Goal: Information Seeking & Learning: Learn about a topic

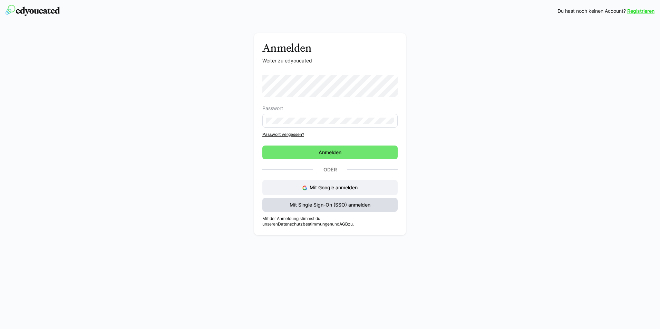
click at [364, 201] on span "Mit Single Sign-On (SSO) anmelden" at bounding box center [329, 204] width 83 height 7
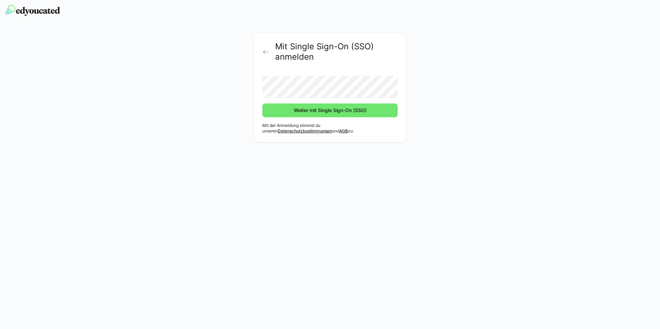
click at [268, 53] on eds-icon at bounding box center [265, 52] width 7 height 7
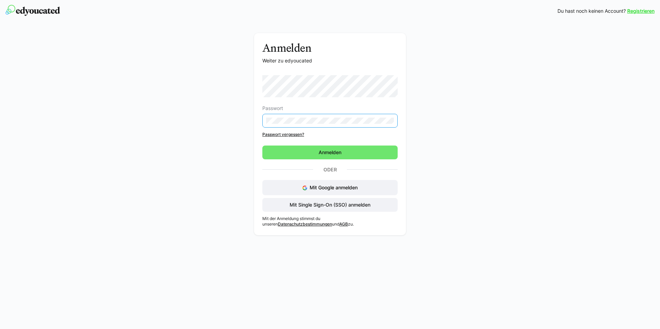
drag, startPoint x: 347, startPoint y: 152, endPoint x: 343, endPoint y: 149, distance: 4.9
click at [344, 150] on form "Passwort Passwort vergessen? Anmelden" at bounding box center [329, 117] width 135 height 84
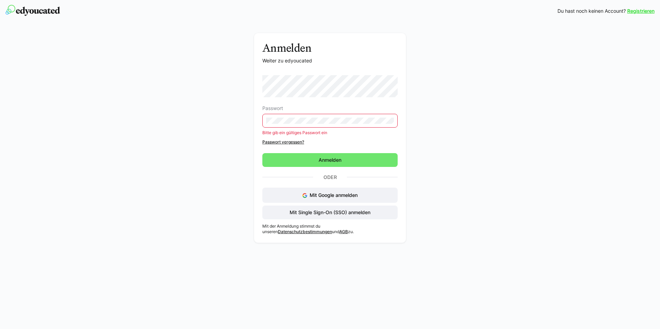
click at [261, 128] on div "Anmelden Weiter zu edyoucated Passwort Bitte gib ein gültiges Passwort ein Pass…" at bounding box center [330, 138] width 152 height 210
click at [329, 214] on span "Mit Single Sign-On (SSO) anmelden" at bounding box center [329, 212] width 83 height 7
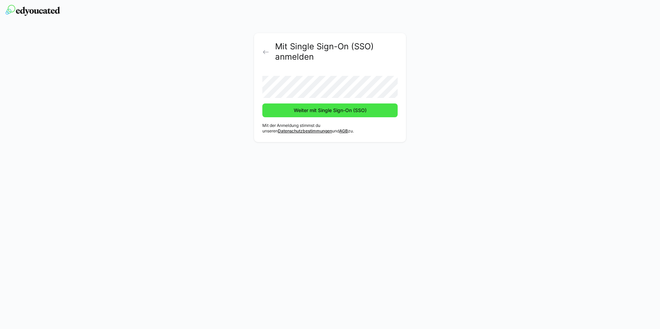
click at [336, 111] on span "Weiter mit Single Sign-On (SSO)" at bounding box center [330, 110] width 75 height 7
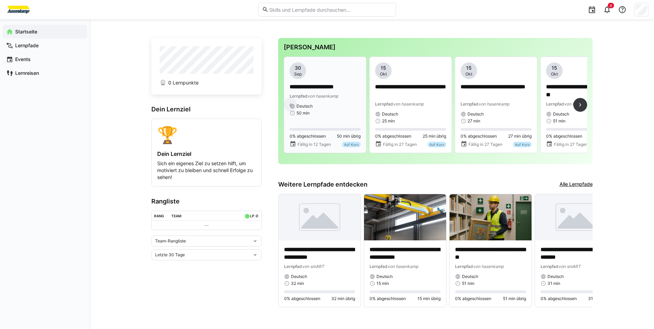
click at [307, 97] on span "Lernpfad" at bounding box center [299, 95] width 18 height 5
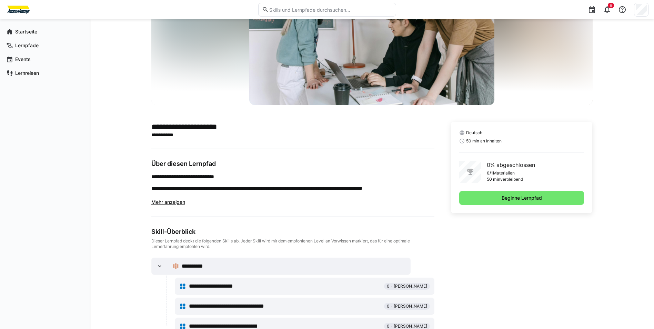
scroll to position [69, 0]
click at [165, 200] on span "Mehr anzeigen" at bounding box center [168, 202] width 34 height 6
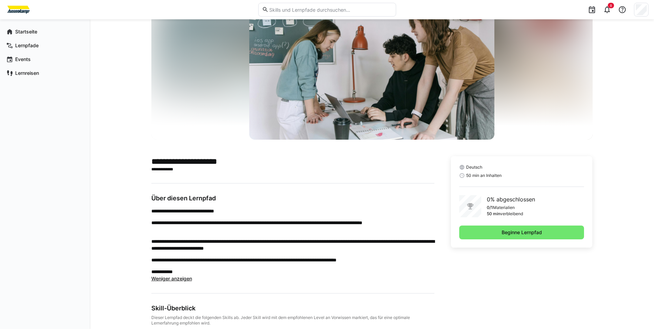
scroll to position [30, 0]
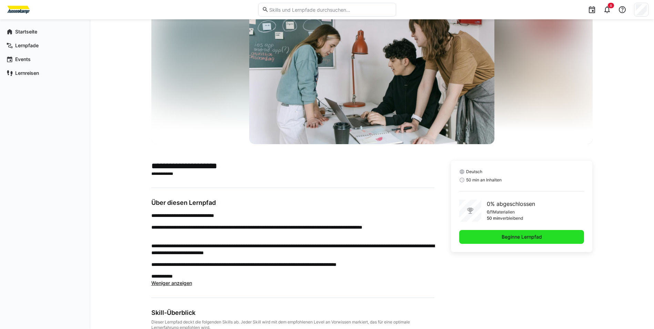
click at [512, 238] on span "Beginne Lernpfad" at bounding box center [522, 237] width 42 height 7
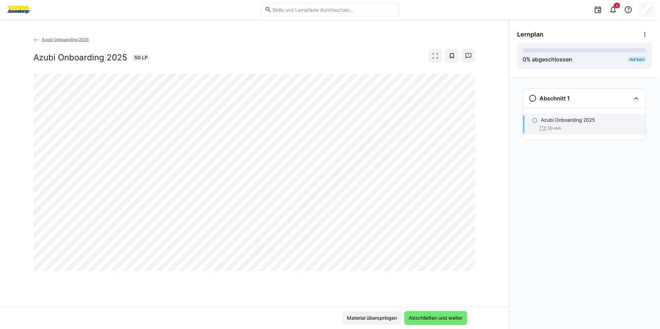
click at [490, 156] on div "Azubi Onboarding 2025 Azubi Onboarding 2025 50 LP" at bounding box center [254, 171] width 508 height 271
click at [372, 285] on div "Azubi Onboarding 2025 Azubi Onboarding 2025 50 LP" at bounding box center [254, 171] width 508 height 271
click at [38, 37] on eds-icon at bounding box center [36, 40] width 7 height 7
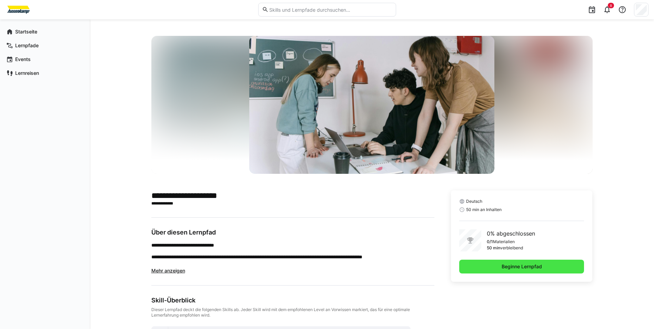
click at [505, 263] on span "Beginne Lernpfad" at bounding box center [522, 267] width 125 height 14
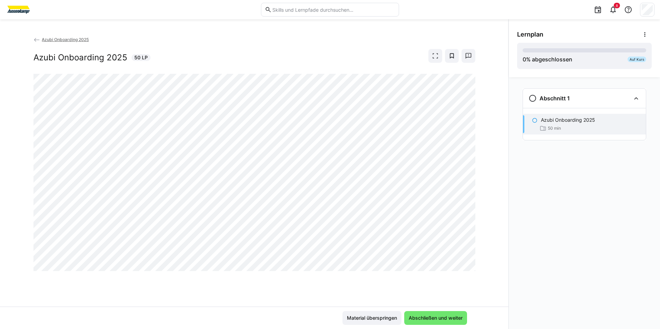
drag, startPoint x: 366, startPoint y: 316, endPoint x: 368, endPoint y: 309, distance: 7.2
click at [367, 311] on div "Material überspringen Abschließen und weiter" at bounding box center [254, 318] width 508 height 22
click at [357, 318] on span "Material überspringen" at bounding box center [372, 318] width 52 height 7
click at [342, 316] on span "Material überspringen" at bounding box center [371, 318] width 59 height 14
click at [343, 315] on span "Material überspringen" at bounding box center [371, 318] width 59 height 14
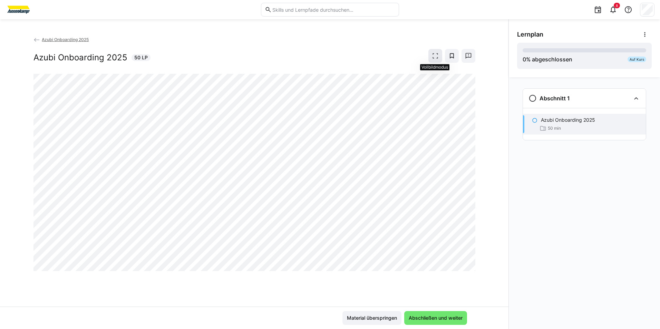
click at [433, 54] on eds-icon at bounding box center [435, 55] width 7 height 7
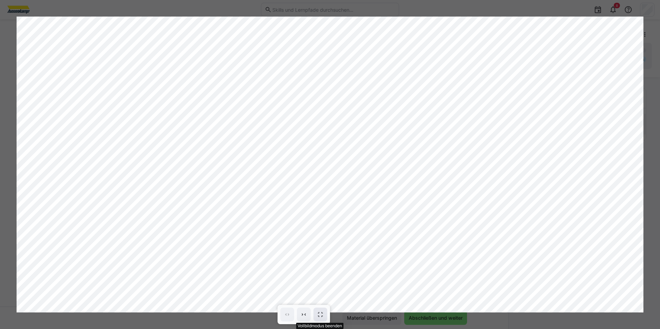
click at [326, 314] on span at bounding box center [320, 315] width 14 height 14
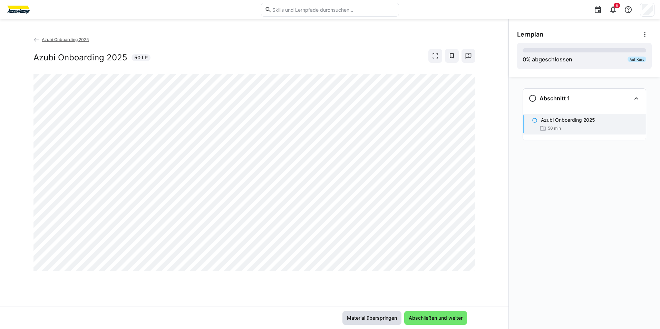
click at [383, 316] on span "Material überspringen" at bounding box center [372, 318] width 52 height 7
click at [419, 319] on span "Abschließen und weiter" at bounding box center [435, 318] width 56 height 7
click at [527, 122] on div "Azubi Onboarding 2025 50 min" at bounding box center [584, 124] width 123 height 21
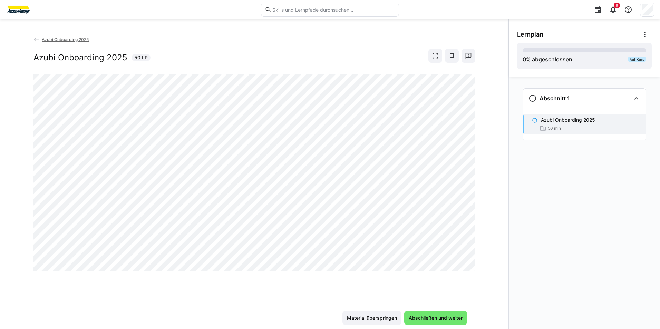
click at [532, 117] on app-navigation-item-status at bounding box center [535, 120] width 6 height 6
click at [532, 118] on app-navigation-item-status at bounding box center [535, 120] width 6 height 6
drag, startPoint x: 532, startPoint y: 118, endPoint x: 515, endPoint y: 131, distance: 21.2
click at [515, 131] on div "Abschnitt 1 Azubi Onboarding 2025 50 min" at bounding box center [584, 203] width 151 height 252
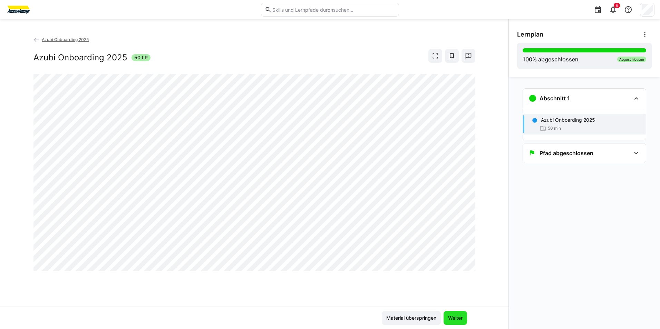
click at [442, 319] on div "Material überspringen Weiter" at bounding box center [424, 318] width 85 height 14
click at [447, 316] on span "Weiter" at bounding box center [455, 318] width 17 height 7
click at [453, 316] on span "Weiter" at bounding box center [455, 318] width 17 height 7
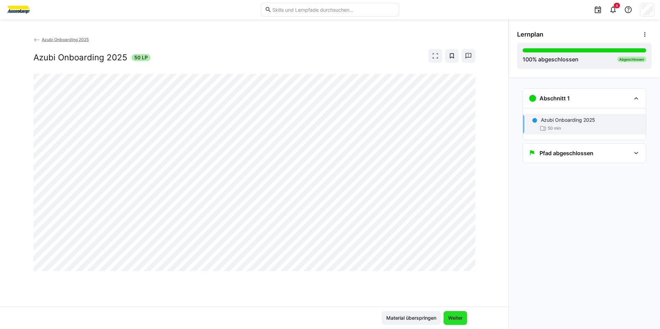
click at [453, 316] on span "Weiter" at bounding box center [455, 318] width 17 height 7
click at [419, 316] on span "Material überspringen" at bounding box center [411, 318] width 52 height 7
click at [451, 318] on span "Weiter" at bounding box center [455, 318] width 17 height 7
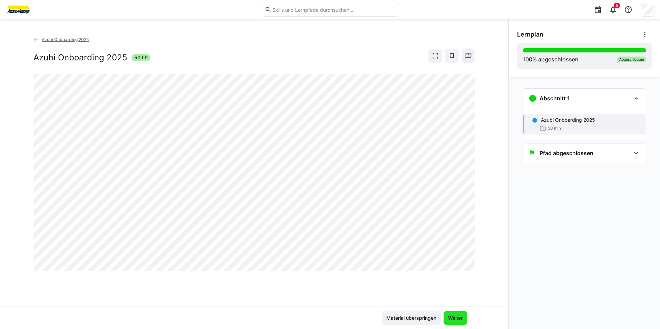
click at [451, 318] on span "Weiter" at bounding box center [455, 318] width 17 height 7
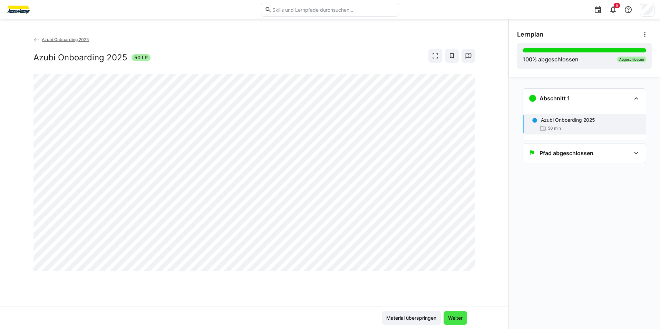
click at [451, 318] on span "Weiter" at bounding box center [455, 318] width 17 height 7
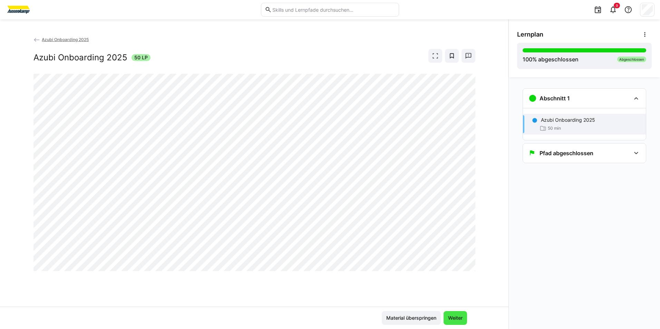
click at [451, 318] on span "Weiter" at bounding box center [455, 318] width 17 height 7
click at [450, 318] on span "Weiter" at bounding box center [455, 318] width 17 height 7
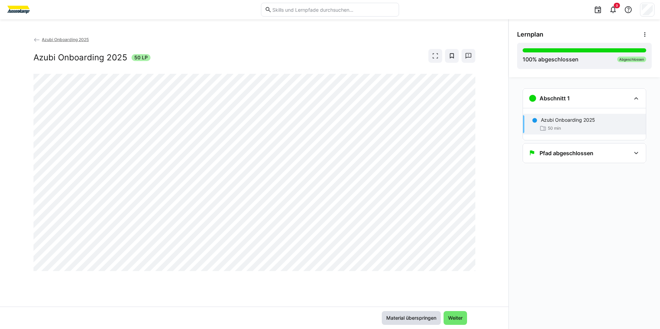
click at [399, 319] on span "Material überspringen" at bounding box center [411, 318] width 52 height 7
click at [401, 320] on span "Material überspringen" at bounding box center [411, 318] width 52 height 7
click at [32, 39] on div "Azubi Onboarding 2025 Azubi Onboarding 2025 50 LP" at bounding box center [254, 171] width 508 height 271
click at [41, 37] on link "Azubi Onboarding 2025" at bounding box center [61, 39] width 56 height 5
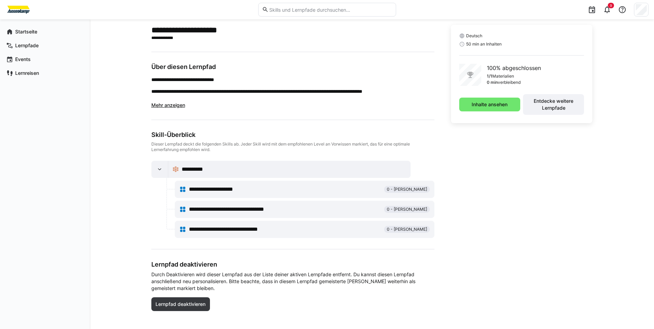
scroll to position [172, 0]
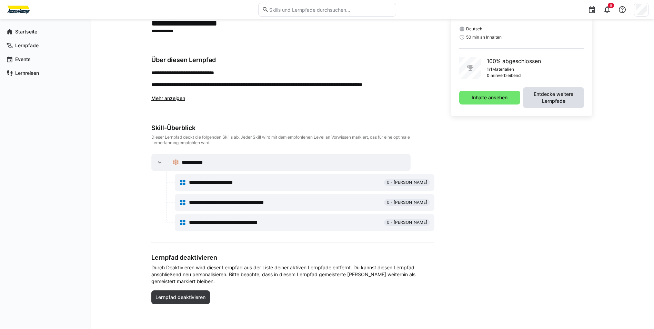
click at [558, 94] on span "Entdecke weitere Lernpfade" at bounding box center [554, 98] width 54 height 14
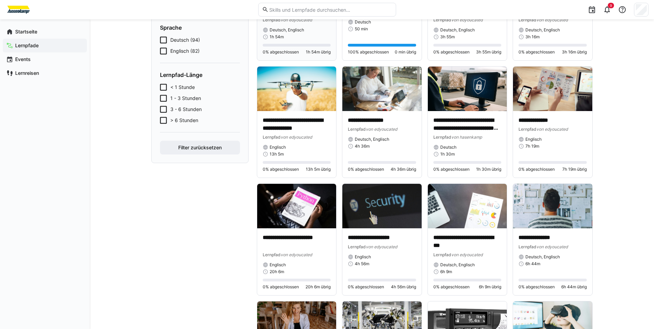
scroll to position [103, 0]
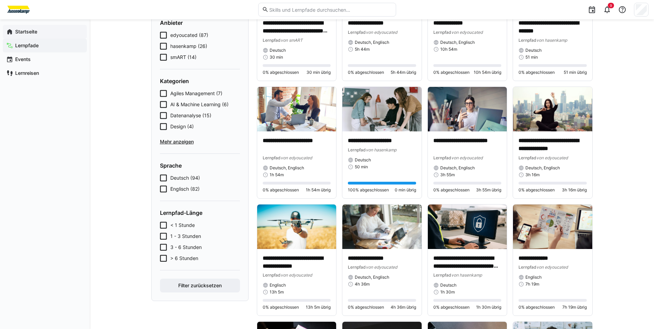
click at [11, 28] on eds-icon at bounding box center [9, 31] width 7 height 7
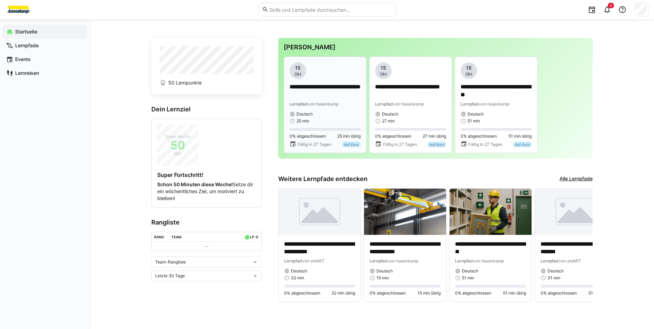
click at [317, 117] on div "Deutsch 25 min" at bounding box center [325, 117] width 71 height 12
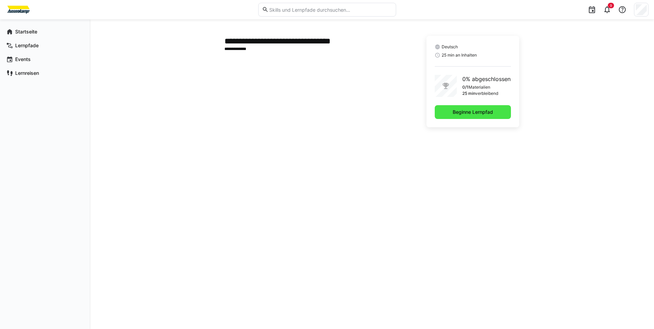
click at [453, 115] on span "Beginne Lernpfad" at bounding box center [473, 112] width 42 height 7
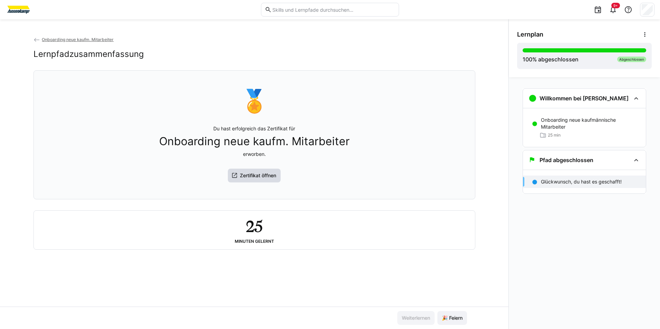
click at [246, 178] on span "Zertifikat öffnen" at bounding box center [258, 175] width 38 height 7
click at [36, 39] on eds-icon at bounding box center [36, 40] width 7 height 7
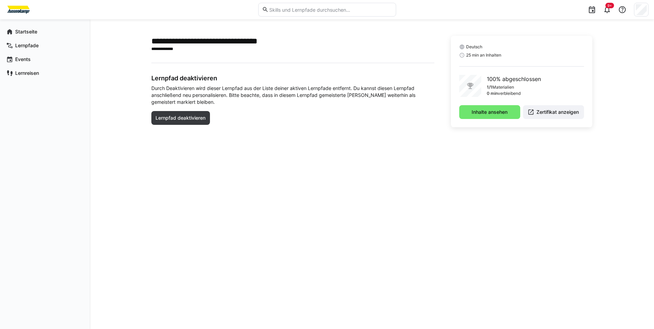
drag, startPoint x: 417, startPoint y: 74, endPoint x: 217, endPoint y: 69, distance: 200.2
click at [414, 74] on h3 "Lernpfad deaktivieren" at bounding box center [292, 78] width 283 height 8
click at [0, 0] on app-navigation-label "Startseite" at bounding box center [0, 0] width 0 height 0
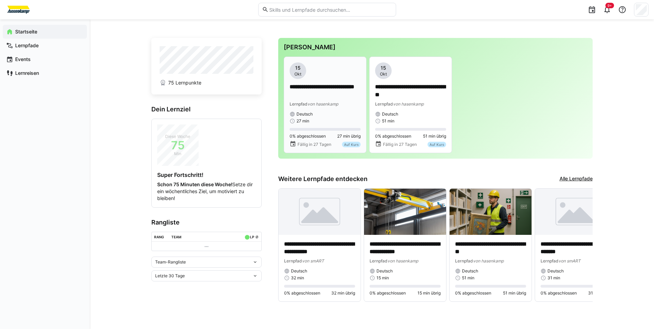
click at [340, 108] on div "**********" at bounding box center [325, 92] width 71 height 61
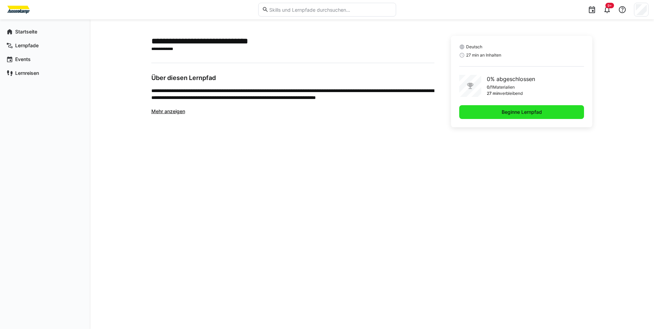
click at [481, 110] on span "Beginne Lernpfad" at bounding box center [522, 112] width 125 height 14
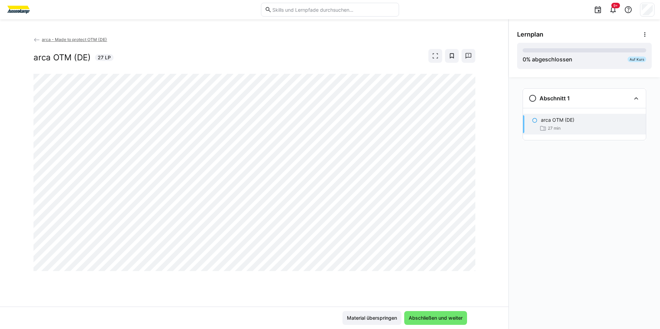
click at [475, 262] on div "arca - Made to protect OTM (DE) arca OTM (DE) 27 LP" at bounding box center [254, 171] width 508 height 271
click at [484, 247] on div "arca - Made to protect OTM (DE) arca OTM (DE) 27 LP" at bounding box center [254, 171] width 508 height 271
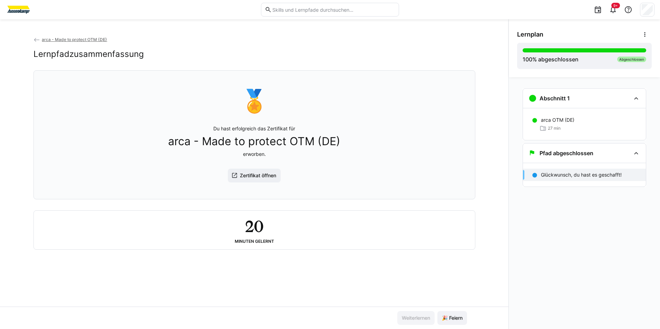
click at [266, 229] on div "20 Minuten gelernt" at bounding box center [254, 230] width 430 height 28
drag, startPoint x: 413, startPoint y: 302, endPoint x: 409, endPoint y: 312, distance: 11.1
click at [413, 303] on div "arca - Made to protect OTM (DE) Lernpfadzusammenfassung 🏅 Du hast erfolgreich d…" at bounding box center [254, 171] width 508 height 271
drag, startPoint x: 272, startPoint y: 175, endPoint x: 270, endPoint y: 181, distance: 6.4
click at [270, 179] on span "Zertifikat öffnen" at bounding box center [258, 175] width 38 height 7
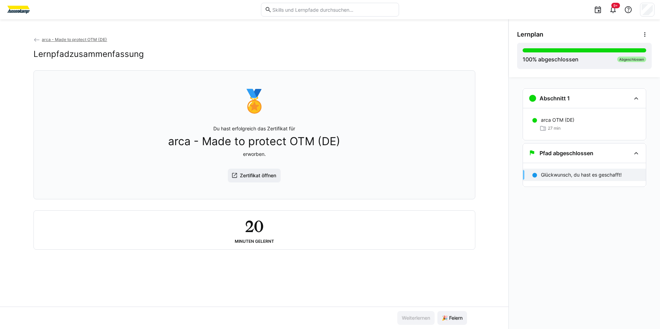
click at [555, 170] on div "Glückwunsch, du hast es geschafft!" at bounding box center [584, 175] width 123 height 12
click at [557, 162] on div "Pfad abgeschlossen" at bounding box center [584, 153] width 123 height 19
click at [52, 40] on span "arca - Made to protect OTM (DE)" at bounding box center [74, 39] width 65 height 5
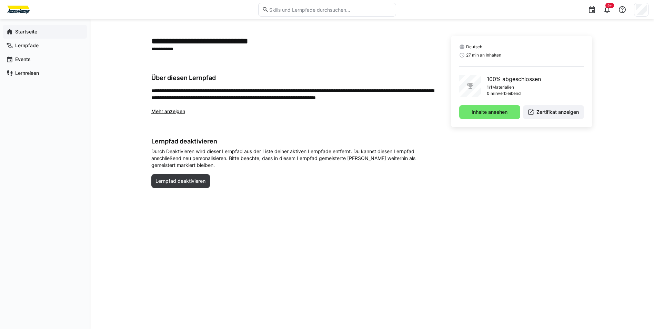
click at [12, 30] on eds-icon at bounding box center [9, 31] width 7 height 7
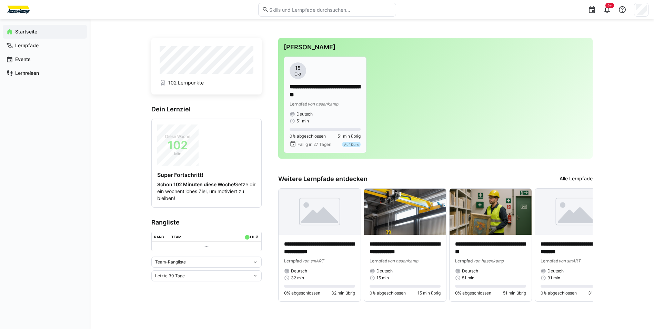
click at [318, 139] on div "0% abgeschlossen 51 min übrig Fällig in 27 Tagen Auf Kurs" at bounding box center [325, 137] width 71 height 19
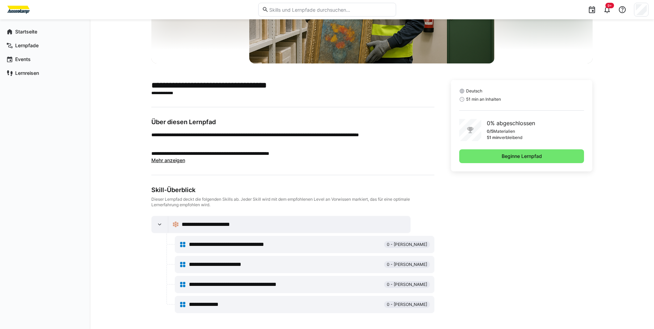
scroll to position [111, 0]
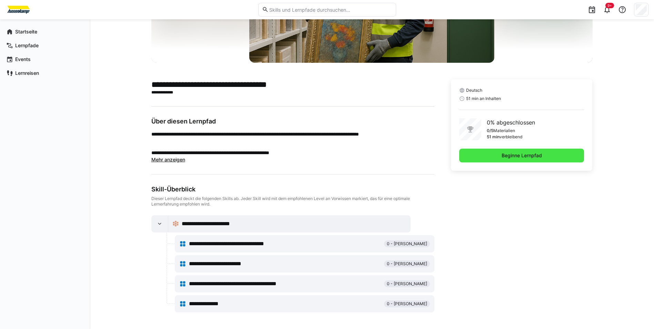
click at [484, 155] on span "Beginne Lernpfad" at bounding box center [522, 156] width 125 height 14
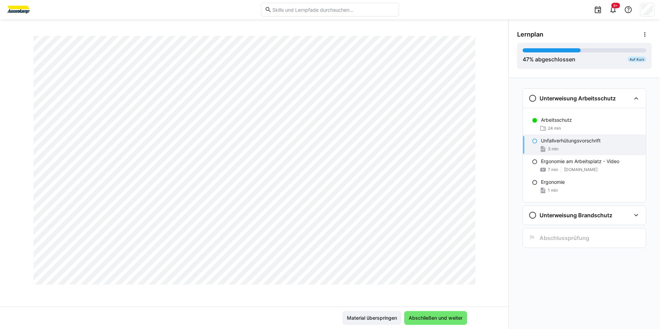
scroll to position [3277, 0]
click at [363, 316] on span "Material überspringen" at bounding box center [372, 318] width 52 height 7
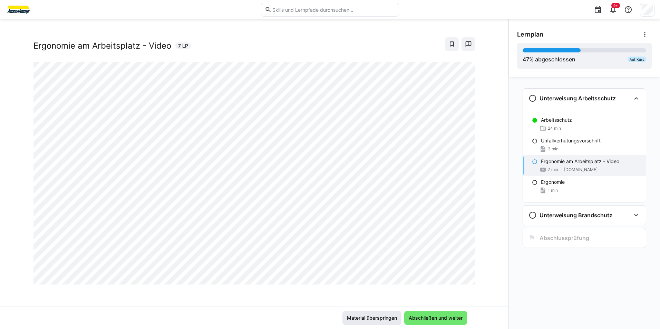
click at [372, 314] on span "Material überspringen" at bounding box center [371, 318] width 59 height 14
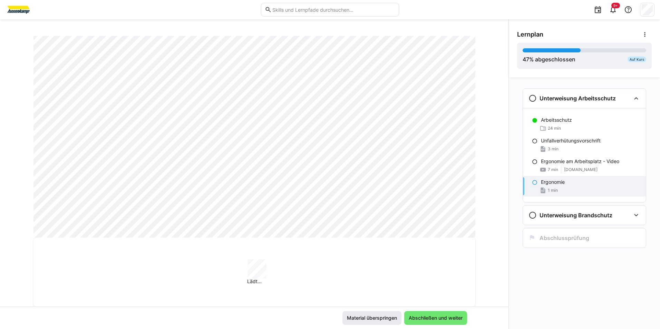
scroll to position [395, 0]
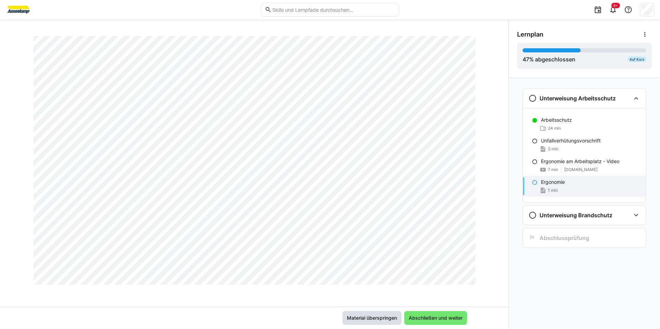
click at [366, 316] on span "Material überspringen" at bounding box center [372, 318] width 52 height 7
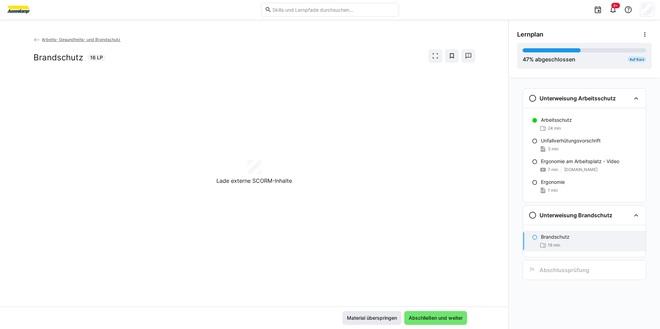
scroll to position [0, 0]
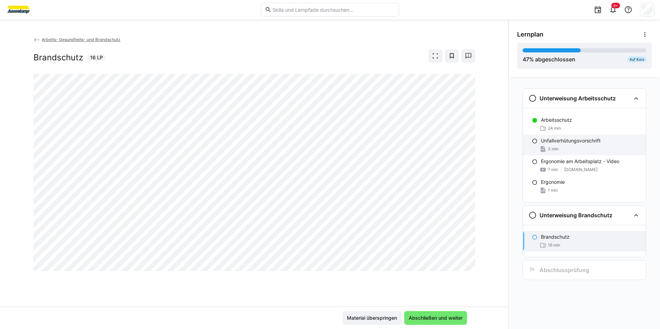
click at [534, 141] on eds-icon at bounding box center [535, 141] width 6 height 6
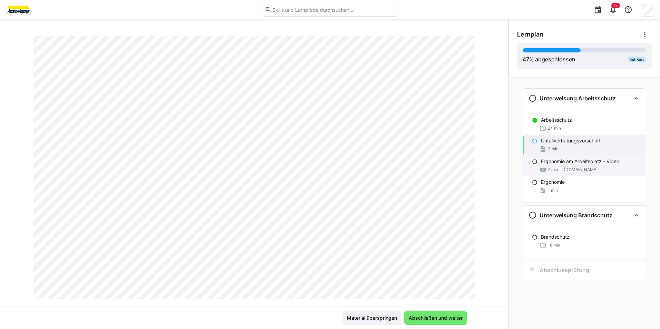
click at [543, 160] on p "Ergonomie am Arbeitsplatz - Video" at bounding box center [580, 161] width 78 height 7
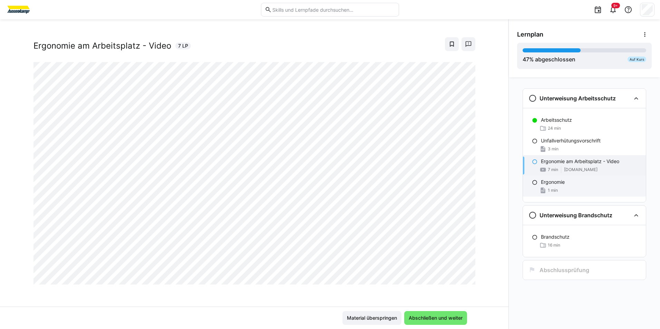
click at [534, 181] on eds-icon at bounding box center [535, 183] width 6 height 6
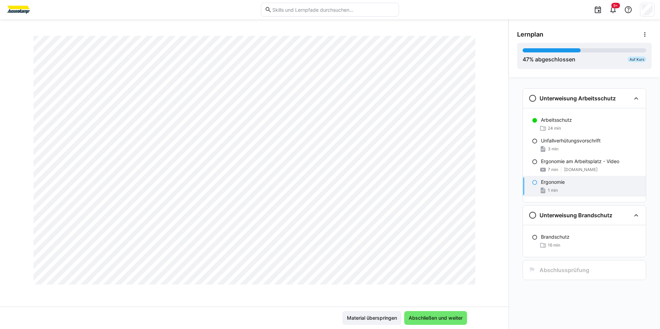
scroll to position [395, 0]
click at [382, 312] on span "Material überspringen" at bounding box center [371, 318] width 59 height 14
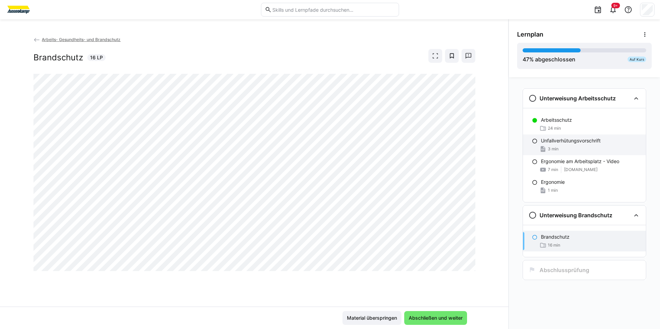
click at [556, 137] on div "Unfallverhütungsvorschrift 3 min" at bounding box center [584, 145] width 123 height 21
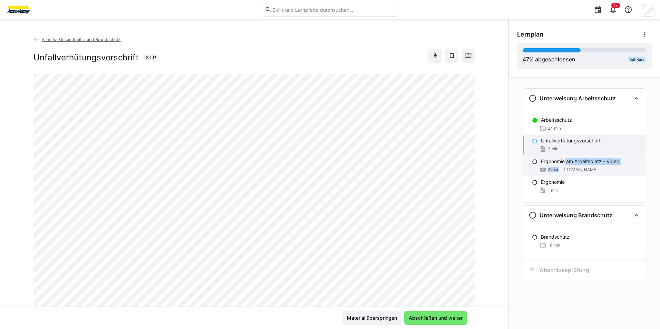
click at [565, 166] on div "Ergonomie am Arbeitsplatz - Video 7 min www.youtube.com" at bounding box center [584, 165] width 123 height 21
drag, startPoint x: 565, startPoint y: 164, endPoint x: 566, endPoint y: 143, distance: 20.7
click at [566, 147] on div "3 min" at bounding box center [590, 149] width 99 height 7
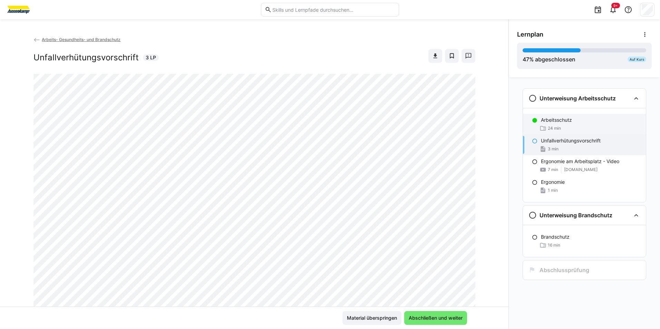
click at [561, 128] on div "24 min" at bounding box center [590, 128] width 99 height 7
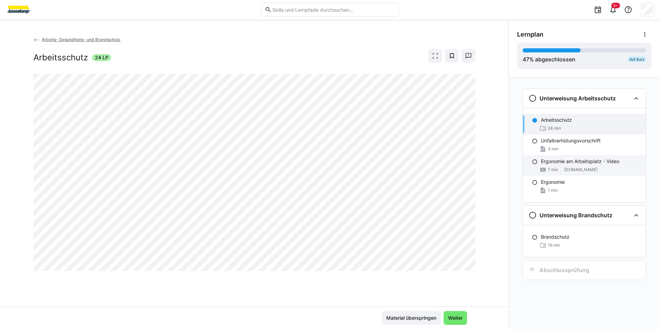
click at [553, 162] on p "Ergonomie am Arbeitsplatz - Video" at bounding box center [580, 161] width 78 height 7
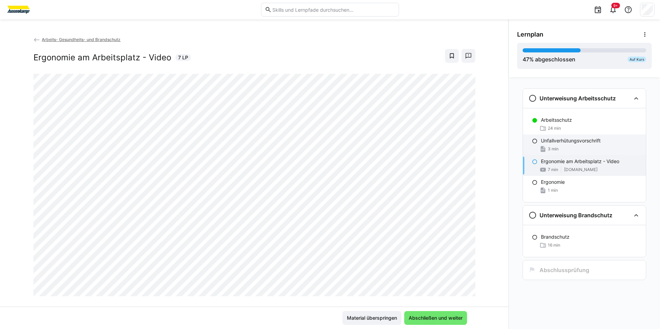
drag, startPoint x: 553, startPoint y: 162, endPoint x: 533, endPoint y: 150, distance: 23.1
click at [533, 151] on div "Unfallverhütungsvorschrift 3 min" at bounding box center [584, 145] width 123 height 21
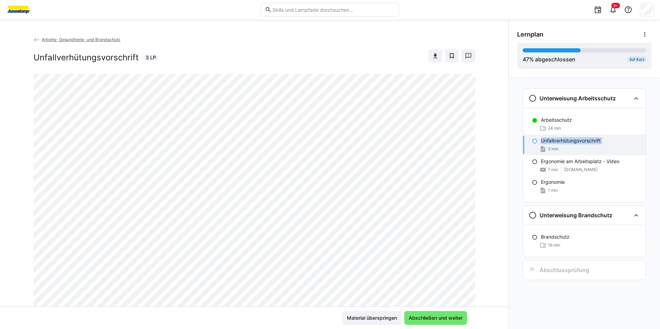
drag, startPoint x: 533, startPoint y: 150, endPoint x: 534, endPoint y: 146, distance: 3.8
click at [534, 146] on div "Unfallverhütungsvorschrift 3 min" at bounding box center [584, 145] width 123 height 21
